Goal: Task Accomplishment & Management: Manage account settings

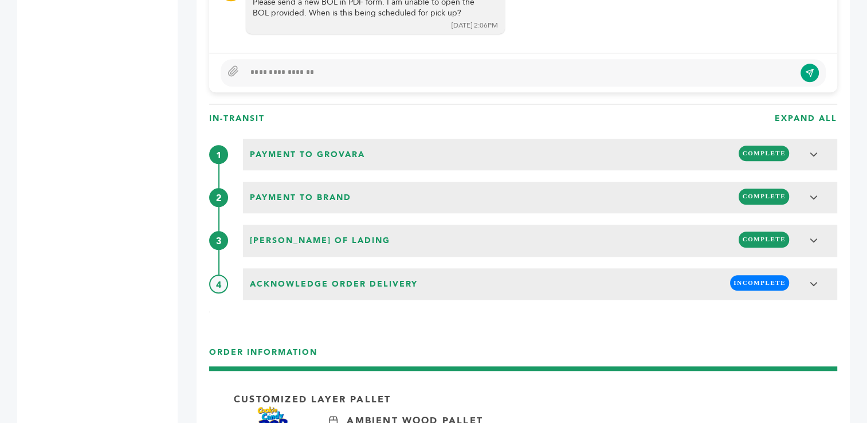
scroll to position [1087, 0]
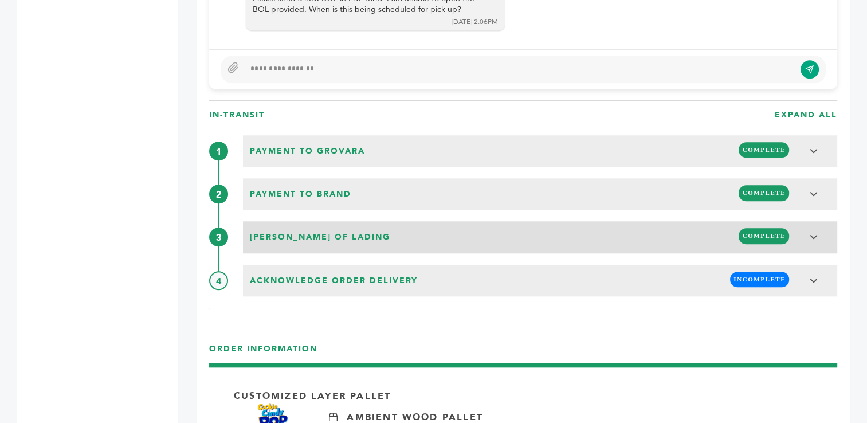
click at [757, 235] on span "COMPLETE" at bounding box center [763, 235] width 50 height 15
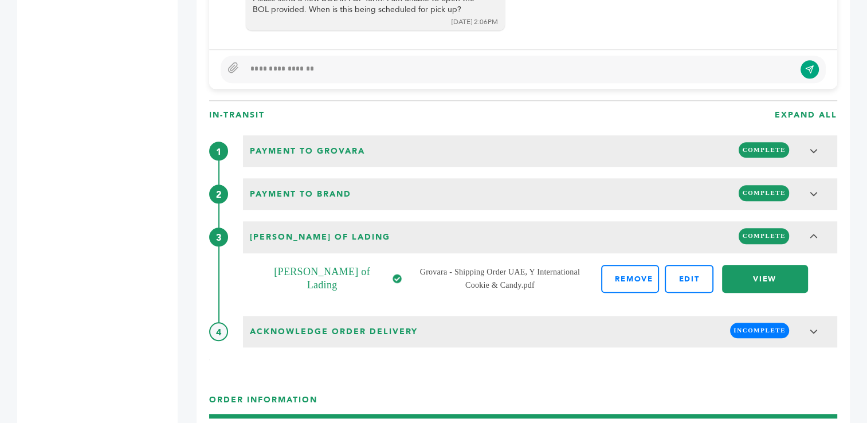
click at [765, 276] on link "VIEW" at bounding box center [765, 279] width 86 height 28
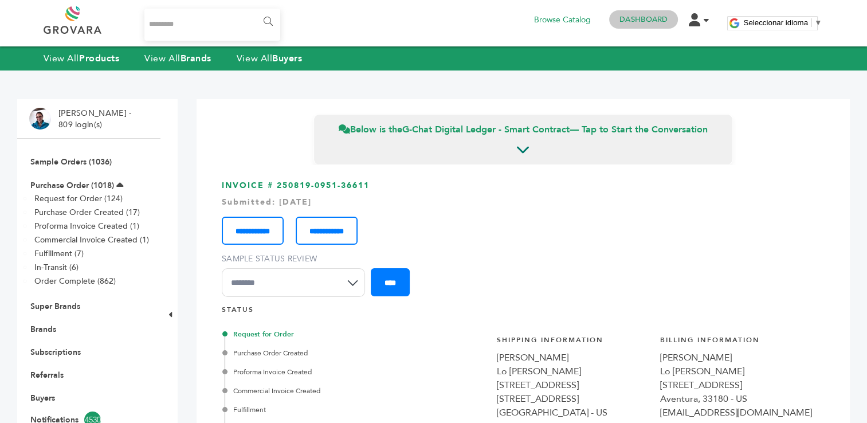
click at [644, 19] on link "Dashboard" at bounding box center [643, 19] width 48 height 10
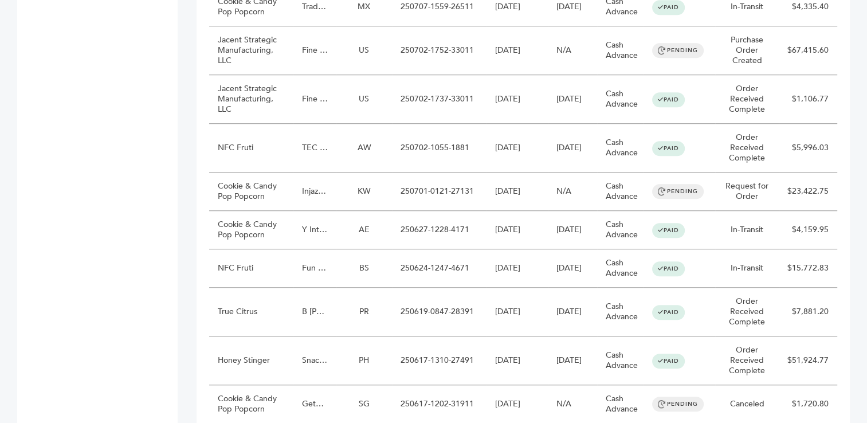
scroll to position [891, 0]
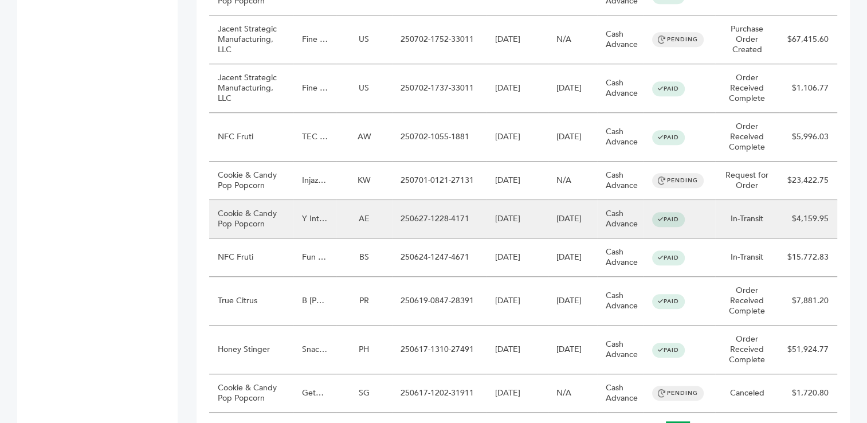
click at [493, 221] on td "06/27/2025" at bounding box center [516, 219] width 61 height 38
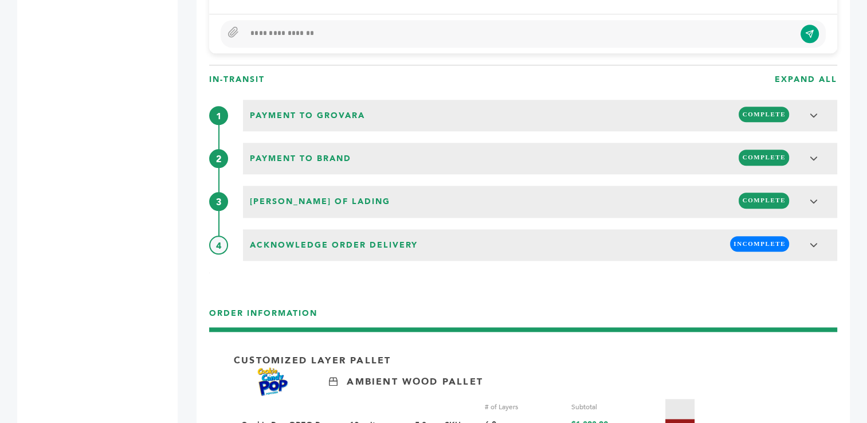
scroll to position [1214, 0]
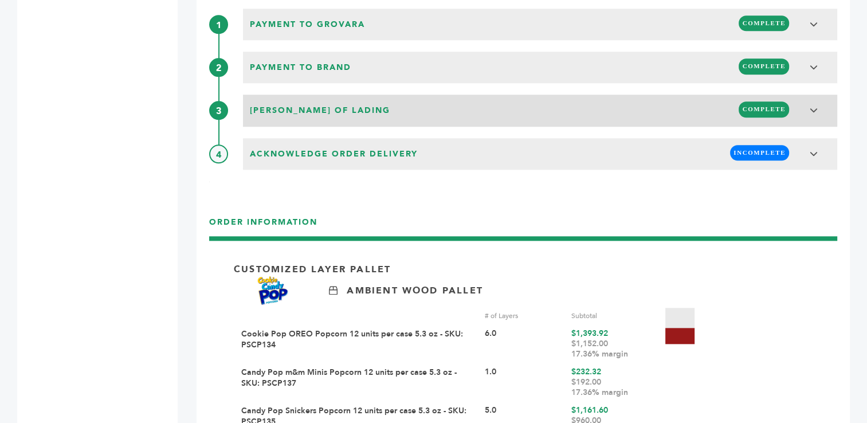
click at [770, 111] on span "COMPLETE" at bounding box center [763, 108] width 50 height 15
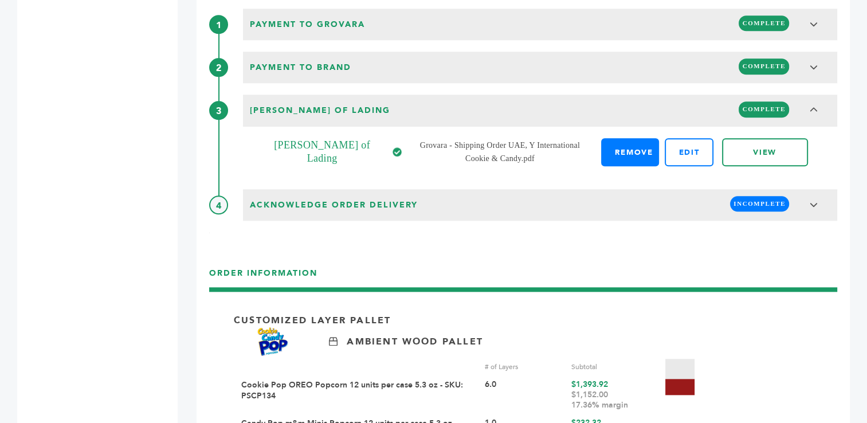
click at [630, 152] on link "Remove" at bounding box center [630, 152] width 58 height 28
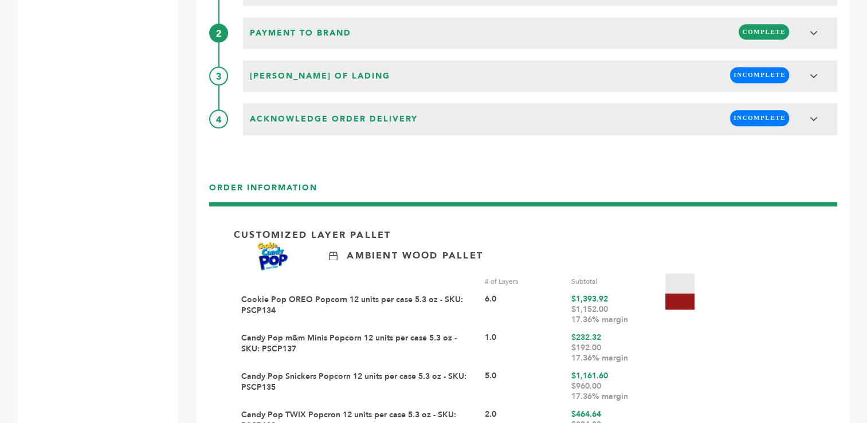
scroll to position [1276, 0]
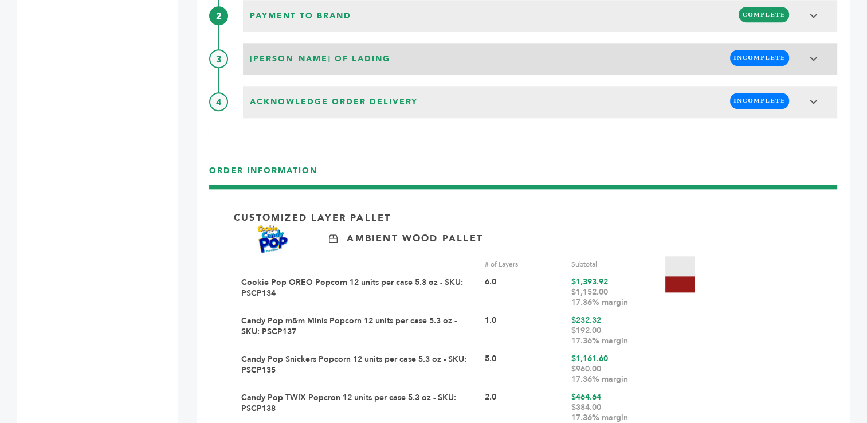
click at [756, 53] on span "INCOMPLETE" at bounding box center [759, 57] width 59 height 15
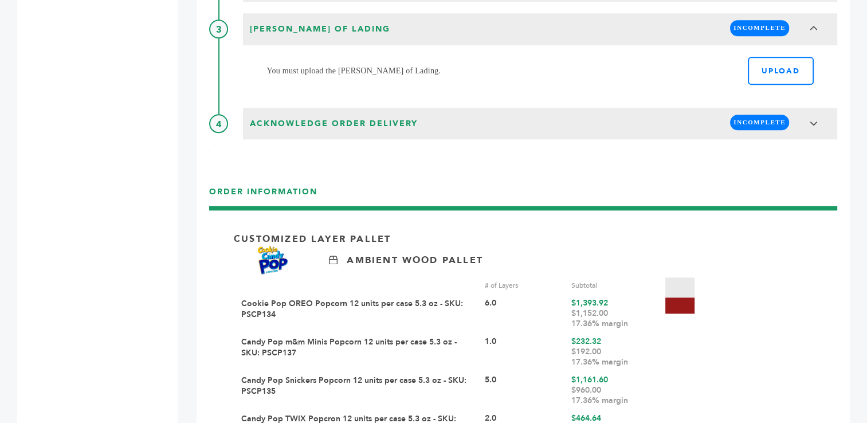
click at [774, 100] on div "Payment to Grovara COMPLETE Payment information Shipper: Grovara Terms: Cash Ad…" at bounding box center [523, 33] width 628 height 212
click at [777, 65] on label "UPLOAD" at bounding box center [781, 71] width 66 height 28
click at [813, 64] on input "UPLOAD" at bounding box center [813, 64] width 0 height 0
click at [777, 68] on label "UPLOAD" at bounding box center [781, 71] width 66 height 28
click at [813, 64] on input "UPLOAD" at bounding box center [813, 64] width 0 height 0
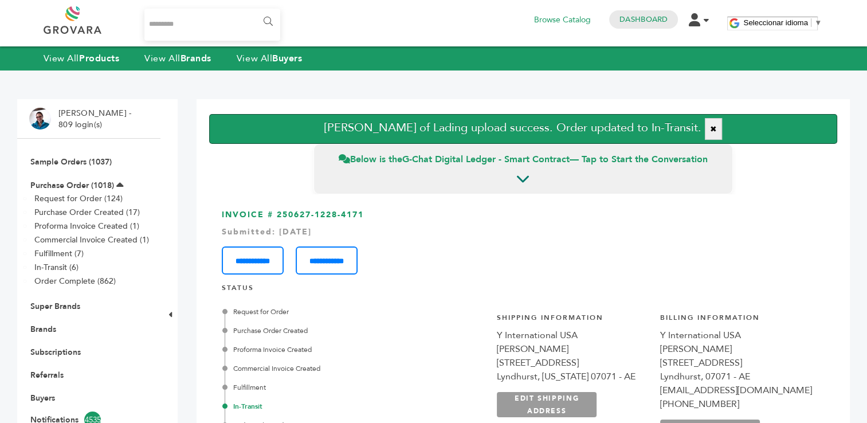
scroll to position [2944, 0]
